Goal: Communication & Community: Answer question/provide support

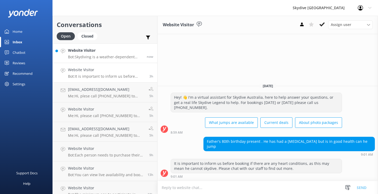
click at [104, 58] on p "Bot: Skydiving is a weather-dependent sport, and the duration can vary. Usually…" at bounding box center [105, 57] width 75 height 5
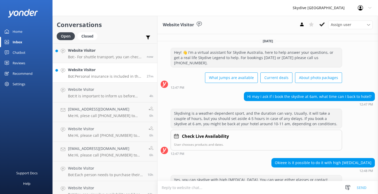
scroll to position [55, 0]
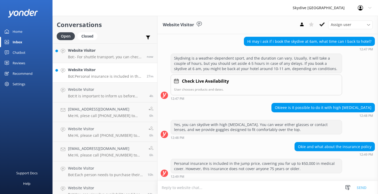
click at [111, 80] on link "Website Visitor Bot: Personal insurance is included in the jump price, covering…" at bounding box center [105, 73] width 105 height 20
click at [102, 70] on h4 "Website Visitor" at bounding box center [105, 70] width 75 height 6
click at [108, 58] on p "Bot: - For shuttle transport, you can check availability and details at [URL][D…" at bounding box center [105, 57] width 75 height 5
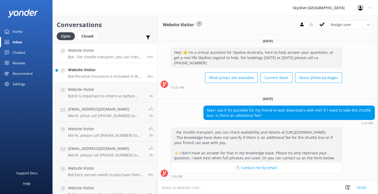
click at [104, 76] on p "Bot: Personal insurance is included in the jump price, covering you for up to $…" at bounding box center [105, 76] width 75 height 5
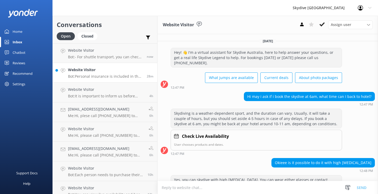
scroll to position [55, 0]
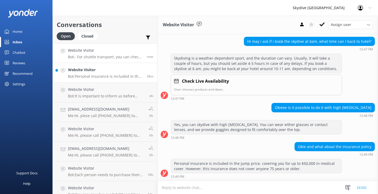
click at [96, 52] on h4 "Website Visitor" at bounding box center [105, 51] width 75 height 6
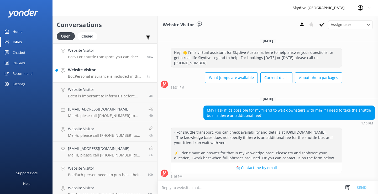
click at [101, 77] on p "Bot: Personal insurance is included in the jump price, covering you for up to $…" at bounding box center [105, 76] width 75 height 5
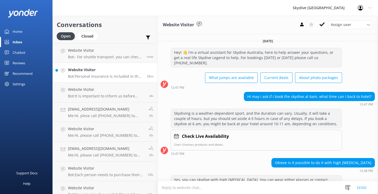
scroll to position [55, 0]
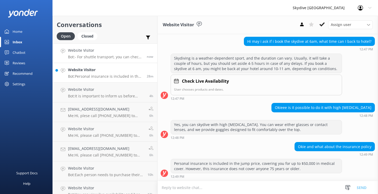
click at [101, 55] on p "Bot: - For shuttle transport, you can check availability and details at [URL][D…" at bounding box center [105, 57] width 75 height 5
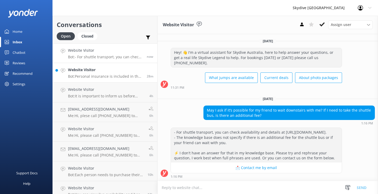
drag, startPoint x: 86, startPoint y: 76, endPoint x: 92, endPoint y: 79, distance: 6.4
click at [86, 76] on p "Bot: Personal insurance is included in the jump price, covering you for up to $…" at bounding box center [105, 76] width 75 height 5
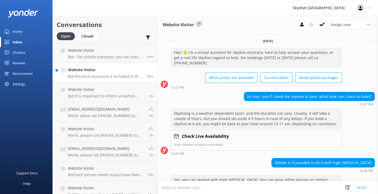
scroll to position [55, 0]
